Goal: Transaction & Acquisition: Purchase product/service

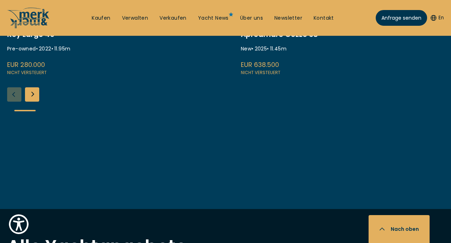
scroll to position [381, 0]
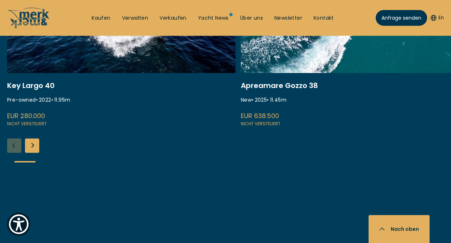
click at [27, 146] on div "Next slide" at bounding box center [32, 145] width 14 height 14
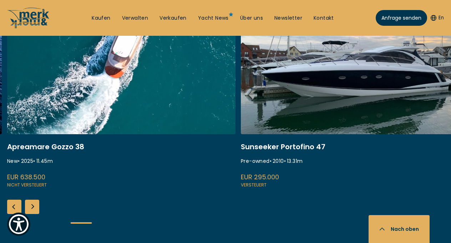
scroll to position [333, 0]
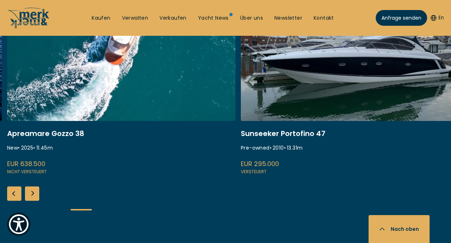
click at [127, 75] on link at bounding box center [121, 80] width 229 height 190
click at [41, 131] on link at bounding box center [121, 80] width 229 height 190
click at [108, 86] on link at bounding box center [121, 80] width 229 height 190
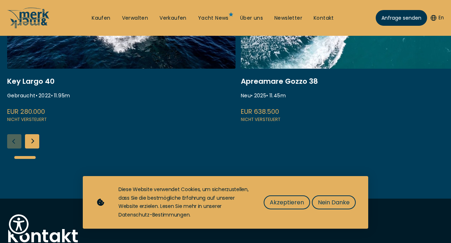
scroll to position [190, 0]
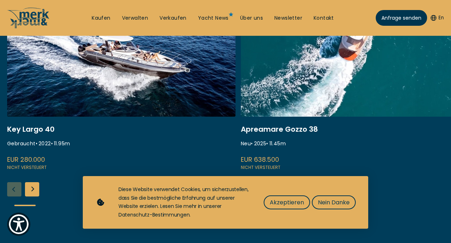
click at [281, 130] on link at bounding box center [355, 76] width 229 height 190
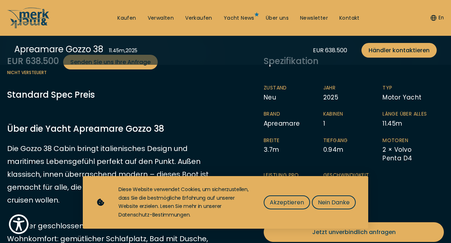
scroll to position [191, 0]
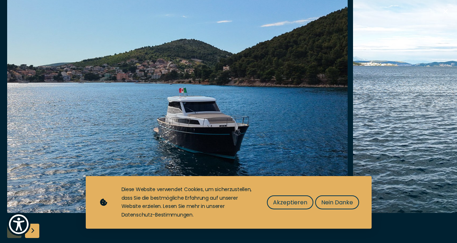
click at [234, 106] on img "button" at bounding box center [177, 98] width 340 height 229
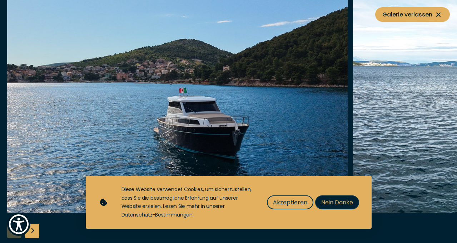
click at [321, 203] on span "Nein Danke" at bounding box center [337, 202] width 32 height 9
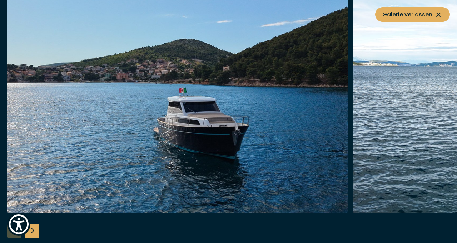
click at [237, 131] on img "button" at bounding box center [177, 98] width 340 height 229
click at [236, 131] on img "button" at bounding box center [177, 98] width 340 height 229
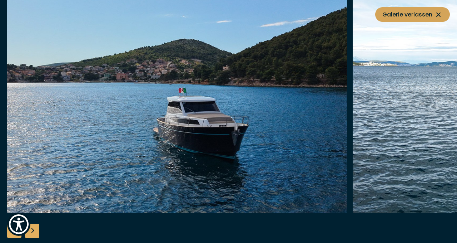
click at [433, 16] on span "Galerie verlassen" at bounding box center [412, 14] width 60 height 9
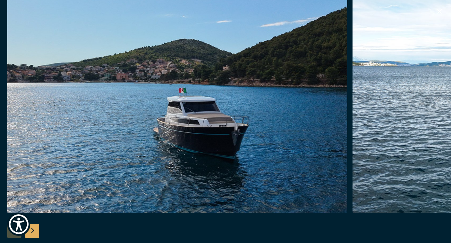
scroll to position [143, 0]
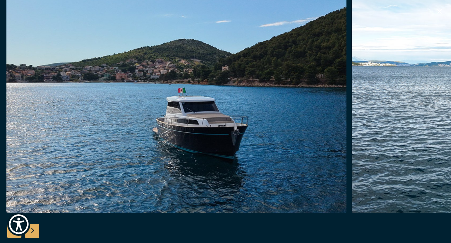
click at [261, 98] on img "button" at bounding box center [176, 98] width 340 height 229
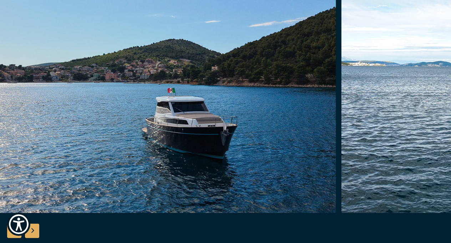
click at [33, 231] on div "Next slide" at bounding box center [32, 230] width 14 height 14
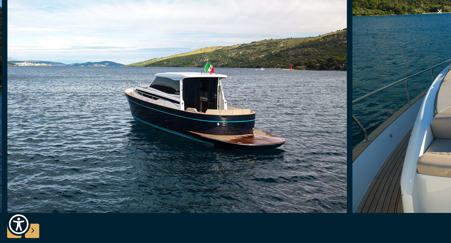
click at [33, 231] on div "Next slide" at bounding box center [32, 230] width 14 height 14
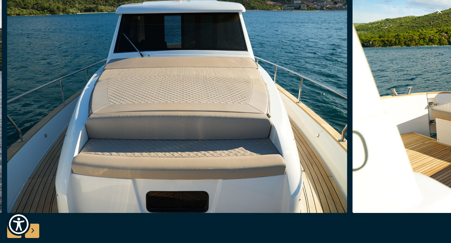
click at [34, 231] on div "Next slide" at bounding box center [32, 230] width 14 height 14
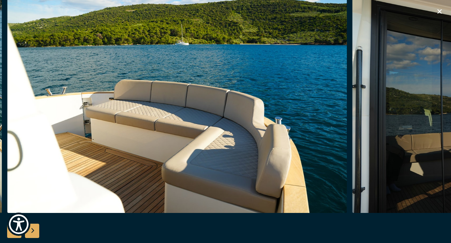
click at [34, 231] on div "Next slide" at bounding box center [32, 230] width 14 height 14
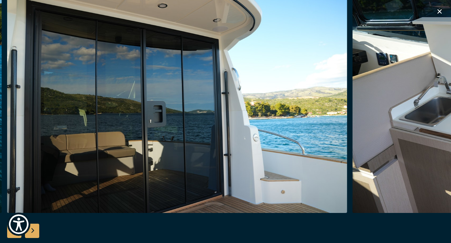
click at [34, 231] on div "Next slide" at bounding box center [32, 230] width 14 height 14
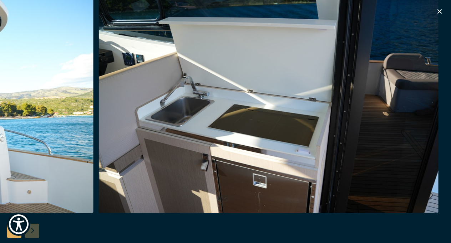
click at [34, 231] on div at bounding box center [225, 121] width 451 height 275
click at [13, 239] on div at bounding box center [225, 121] width 451 height 275
click at [440, 10] on icon "button" at bounding box center [440, 11] width 9 height 9
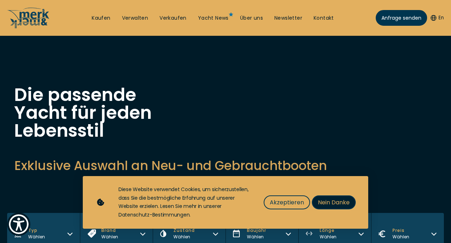
click at [342, 202] on span "Nein Danke" at bounding box center [334, 202] width 32 height 9
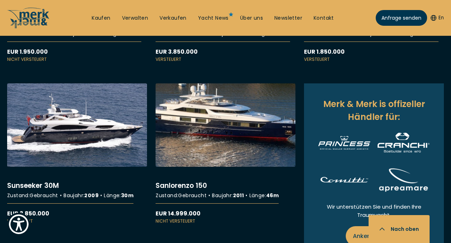
scroll to position [810, 0]
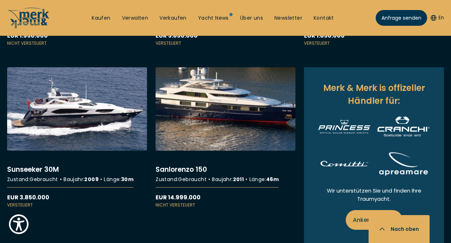
click at [211, 128] on link "More details about Sanlorenzo 150" at bounding box center [226, 137] width 140 height 141
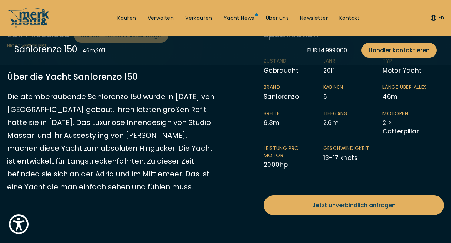
scroll to position [143, 0]
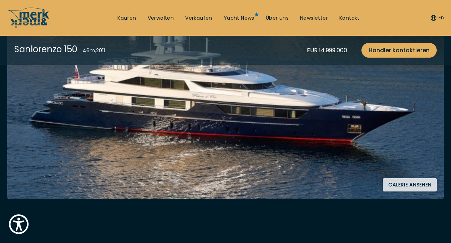
click at [422, 183] on button "Galerie ansehen" at bounding box center [410, 184] width 54 height 13
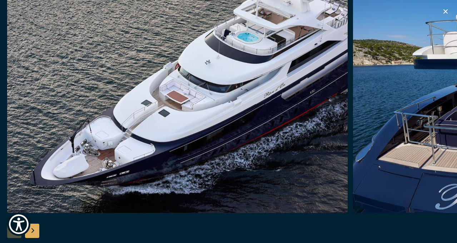
click at [37, 226] on div "Next slide" at bounding box center [32, 230] width 14 height 14
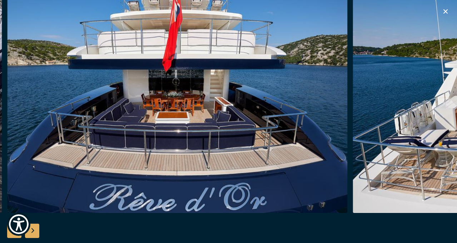
click at [37, 226] on div "Next slide" at bounding box center [32, 230] width 14 height 14
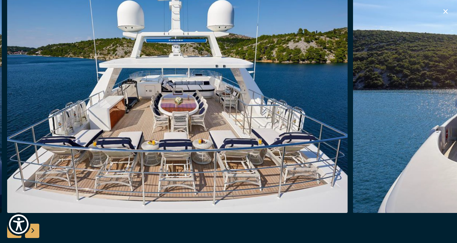
click at [37, 226] on div "Next slide" at bounding box center [32, 230] width 14 height 14
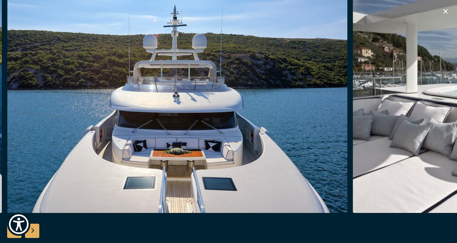
click at [37, 226] on div "Next slide" at bounding box center [32, 230] width 14 height 14
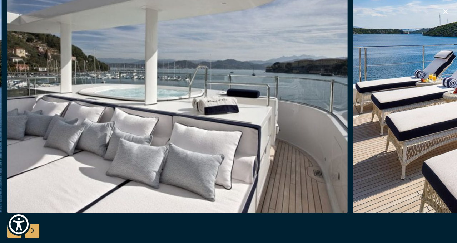
click at [37, 226] on div "Next slide" at bounding box center [32, 230] width 14 height 14
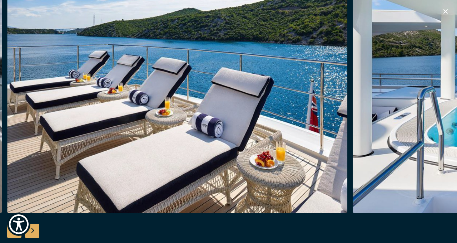
click at [37, 226] on div "Next slide" at bounding box center [32, 230] width 14 height 14
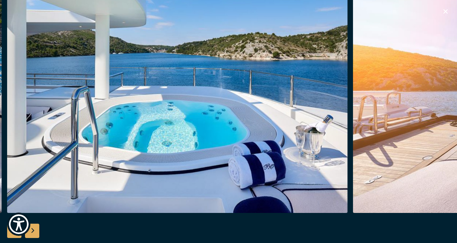
click at [37, 226] on div "Next slide" at bounding box center [32, 230] width 14 height 14
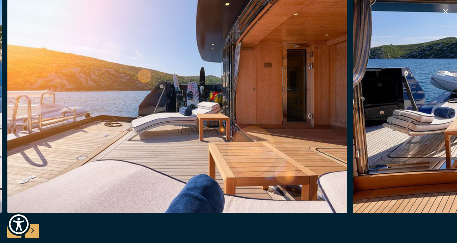
click at [37, 226] on div "Next slide" at bounding box center [32, 230] width 14 height 14
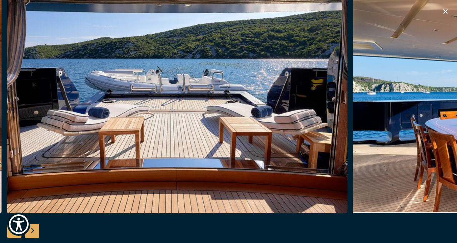
click at [37, 226] on div "Next slide" at bounding box center [32, 230] width 14 height 14
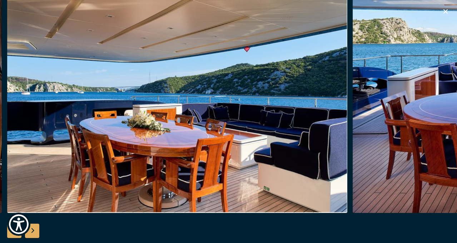
click at [37, 226] on div "Next slide" at bounding box center [32, 230] width 14 height 14
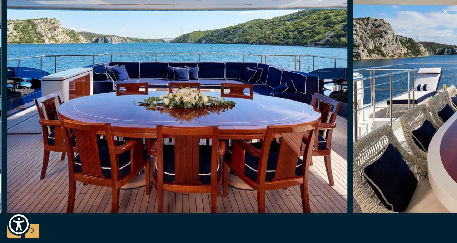
click at [37, 226] on div "Next slide" at bounding box center [32, 230] width 14 height 14
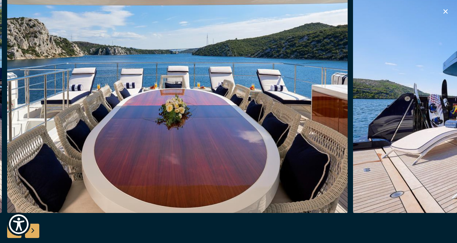
click at [37, 226] on div "Next slide" at bounding box center [32, 230] width 14 height 14
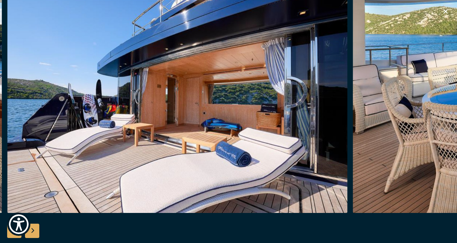
click at [37, 226] on div "Next slide" at bounding box center [32, 230] width 14 height 14
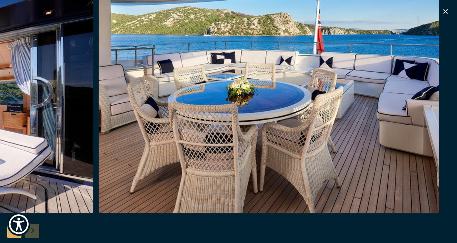
click at [37, 226] on div at bounding box center [228, 121] width 457 height 275
click at [444, 13] on icon "button" at bounding box center [445, 11] width 9 height 9
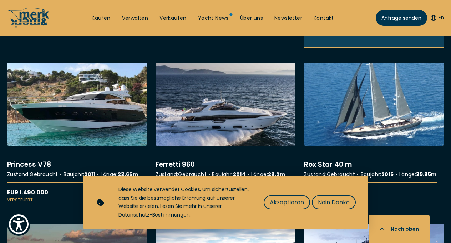
scroll to position [1048, 0]
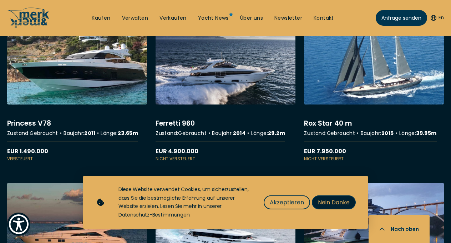
click at [325, 198] on span "Nein Danke" at bounding box center [334, 202] width 32 height 9
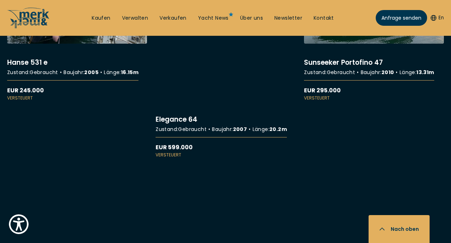
scroll to position [4143, 0]
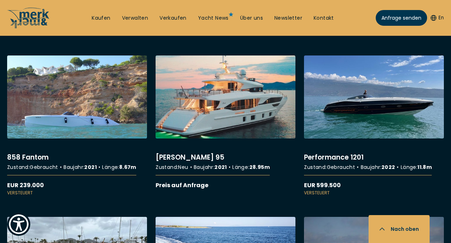
click at [261, 109] on link "More details about Benetti Delfino 95" at bounding box center [226, 122] width 140 height 134
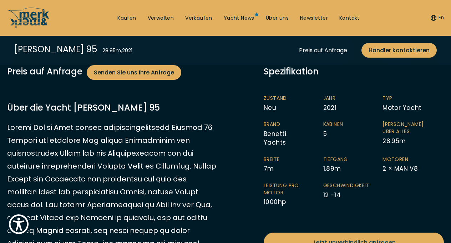
scroll to position [190, 0]
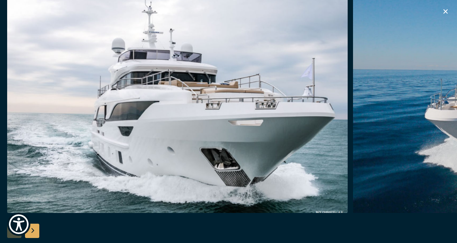
click at [32, 234] on div "Next slide" at bounding box center [32, 230] width 14 height 14
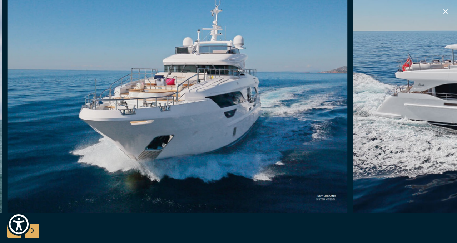
click at [34, 233] on div "Next slide" at bounding box center [32, 230] width 14 height 14
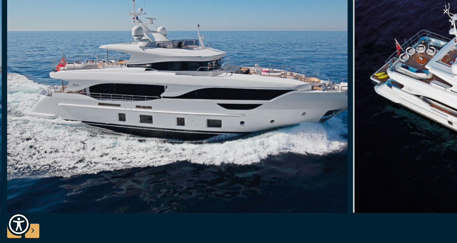
click at [34, 233] on div "Next slide" at bounding box center [32, 230] width 14 height 14
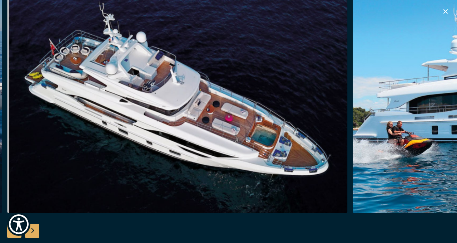
click at [34, 233] on div "Next slide" at bounding box center [32, 230] width 14 height 14
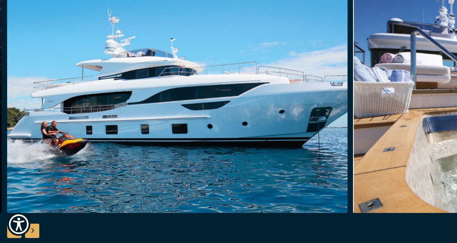
click at [34, 233] on div "Next slide" at bounding box center [32, 230] width 14 height 14
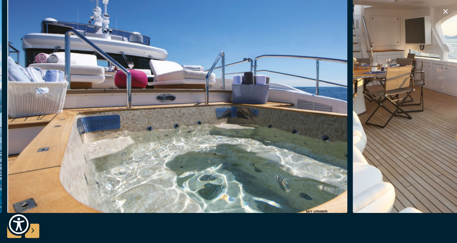
click at [34, 233] on div "Next slide" at bounding box center [32, 230] width 14 height 14
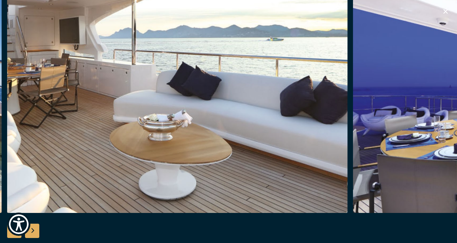
click at [34, 233] on div "Next slide" at bounding box center [32, 230] width 14 height 14
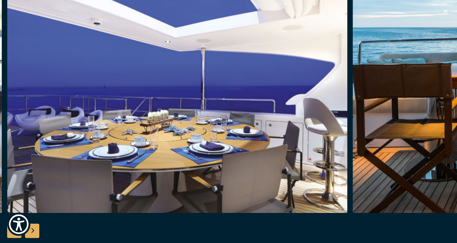
click at [34, 233] on div "Next slide" at bounding box center [32, 230] width 14 height 14
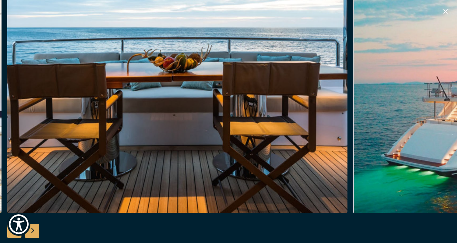
click at [34, 233] on div "Next slide" at bounding box center [32, 230] width 14 height 14
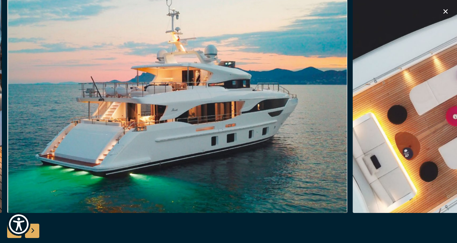
click at [34, 233] on div "Next slide" at bounding box center [32, 230] width 14 height 14
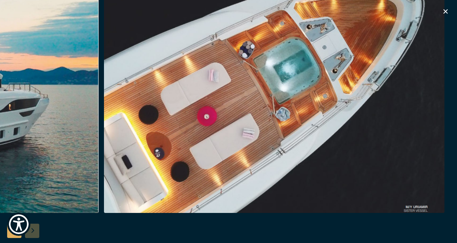
click at [34, 233] on div at bounding box center [228, 121] width 457 height 275
click at [445, 9] on icon "button" at bounding box center [445, 11] width 9 height 9
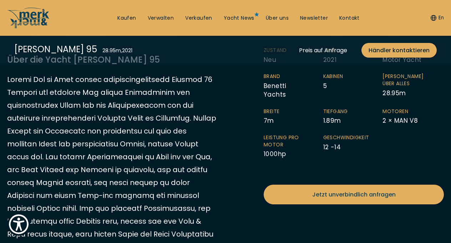
scroll to position [333, 0]
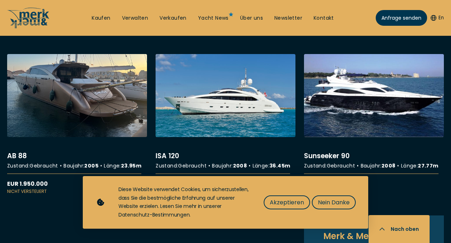
scroll to position [810, 0]
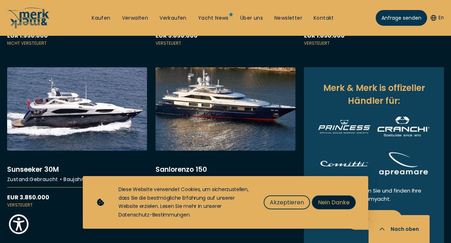
click at [325, 204] on span "Nein Danke" at bounding box center [334, 202] width 32 height 9
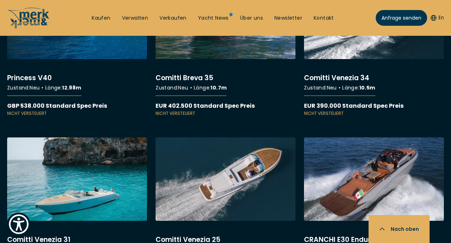
scroll to position [5619, 0]
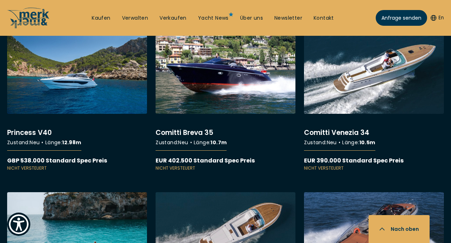
click at [230, 103] on link "More details about Comitti Breva 35" at bounding box center [226, 101] width 140 height 141
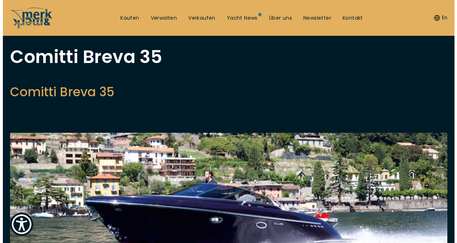
scroll to position [95, 0]
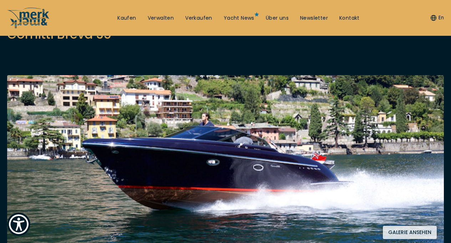
click at [416, 228] on button "Galerie ansehen" at bounding box center [410, 231] width 54 height 13
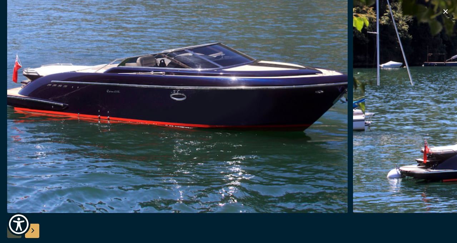
click at [251, 154] on img "button" at bounding box center [177, 98] width 340 height 229
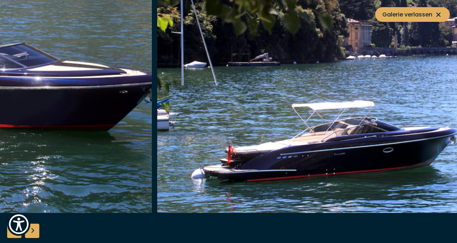
click at [184, 155] on img "button" at bounding box center [327, 98] width 340 height 229
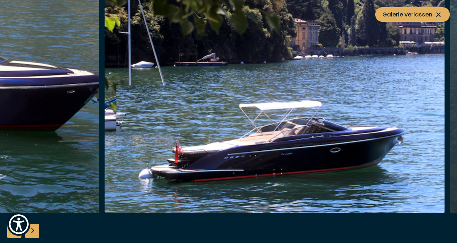
click at [204, 146] on img "button" at bounding box center [274, 98] width 340 height 229
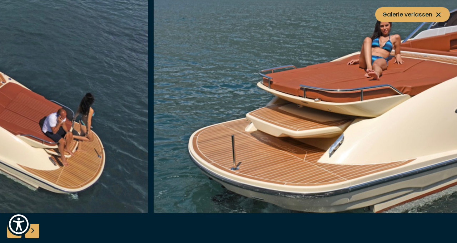
click at [295, 149] on img "button" at bounding box center [323, 98] width 340 height 229
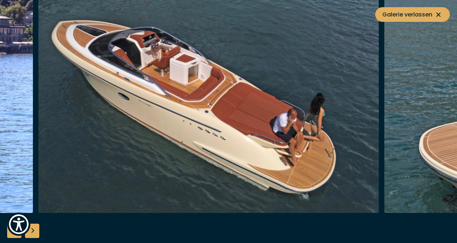
click at [296, 154] on img "button" at bounding box center [208, 98] width 340 height 229
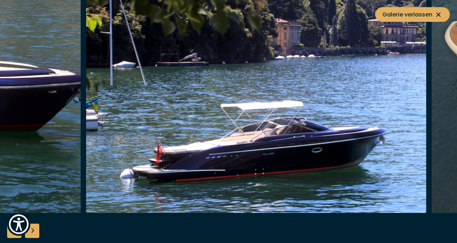
click at [250, 158] on img "button" at bounding box center [256, 98] width 340 height 229
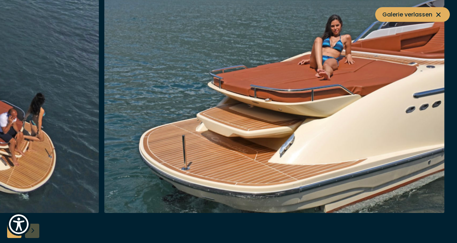
click at [375, 159] on img "button" at bounding box center [274, 98] width 340 height 229
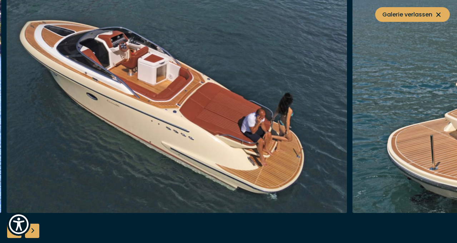
click at [98, 148] on img "button" at bounding box center [176, 98] width 340 height 229
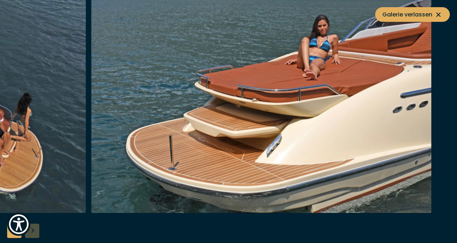
click at [226, 148] on img "button" at bounding box center [261, 98] width 340 height 229
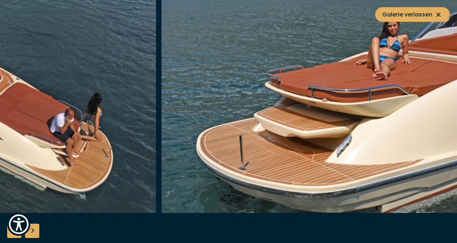
click at [438, 130] on img "button" at bounding box center [331, 98] width 340 height 229
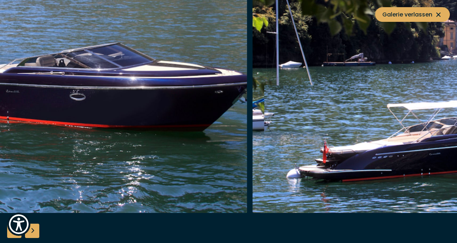
click at [253, 123] on div at bounding box center [80, 98] width 346 height 229
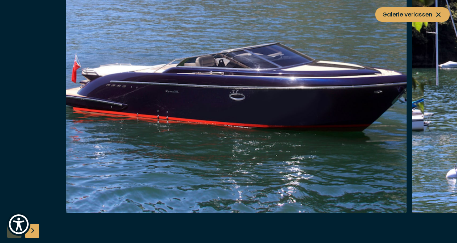
click at [240, 130] on img "button" at bounding box center [236, 98] width 340 height 229
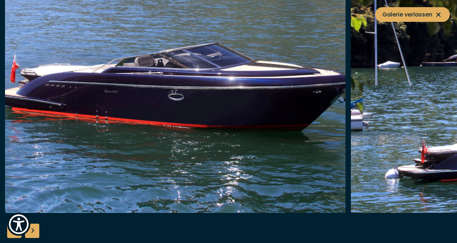
click at [236, 127] on img "button" at bounding box center [175, 98] width 340 height 229
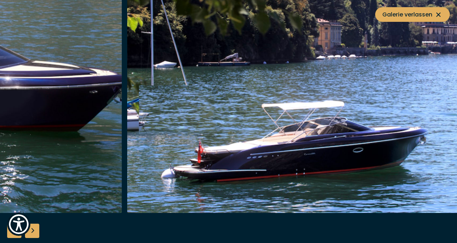
click at [152, 126] on img "button" at bounding box center [297, 98] width 340 height 229
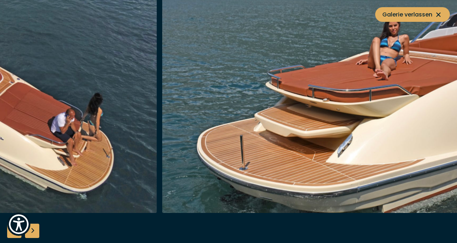
click at [325, 126] on img "button" at bounding box center [332, 98] width 340 height 229
